Goal: Task Accomplishment & Management: Manage account settings

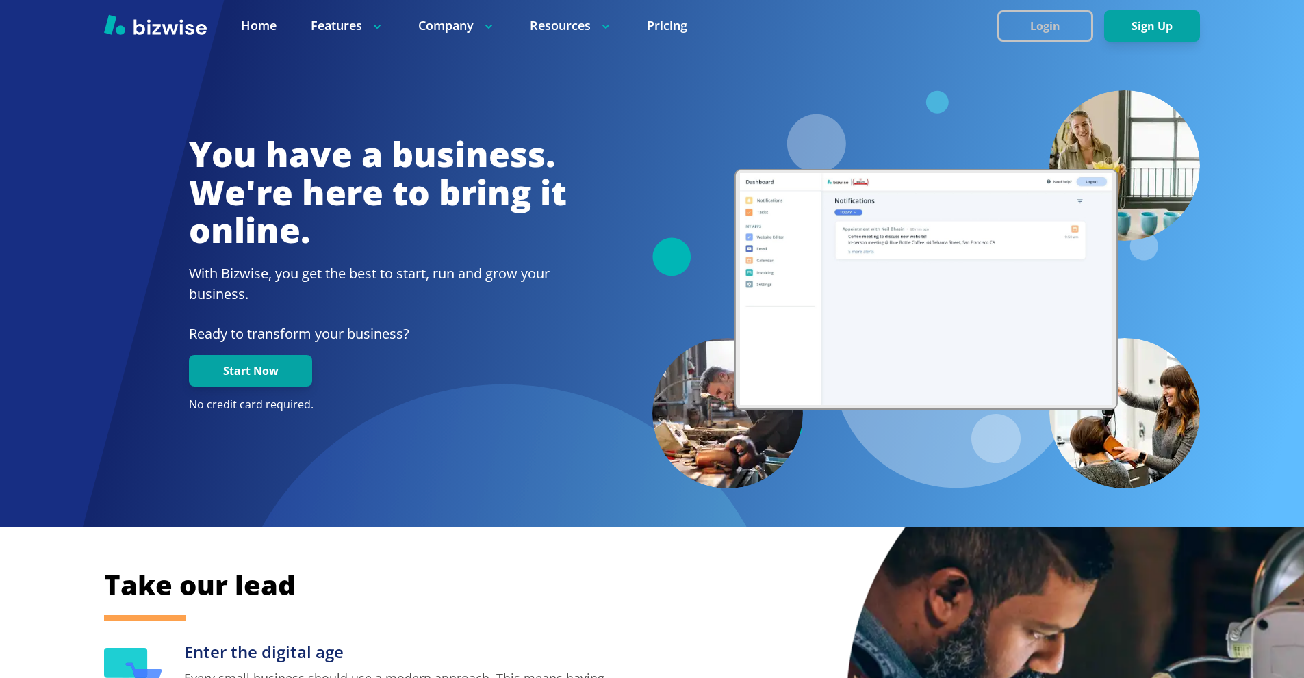
click at [1033, 35] on button "Login" at bounding box center [1045, 25] width 96 height 31
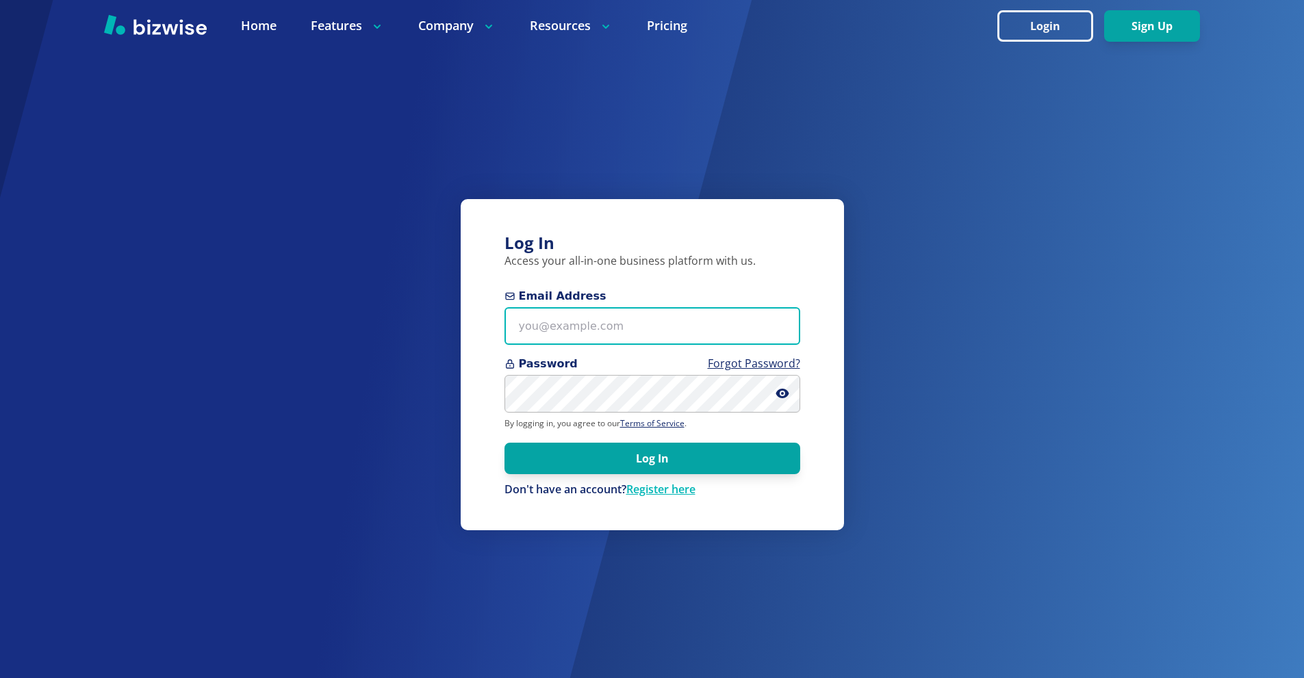
click at [609, 316] on input "Email Address" at bounding box center [652, 326] width 296 height 38
paste input "[EMAIL_ADDRESS][DOMAIN_NAME]"
type input "[EMAIL_ADDRESS][DOMAIN_NAME]"
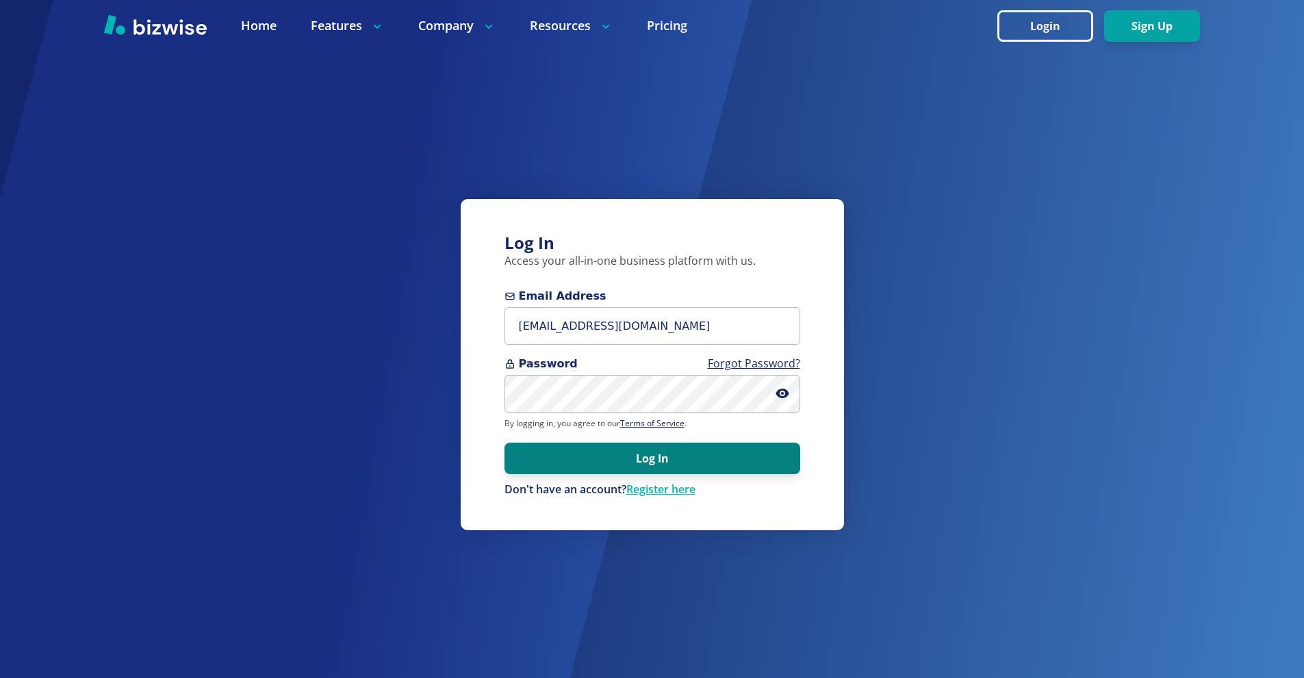
click at [642, 468] on button "Log In" at bounding box center [652, 458] width 296 height 31
